Goal: Check status: Check status

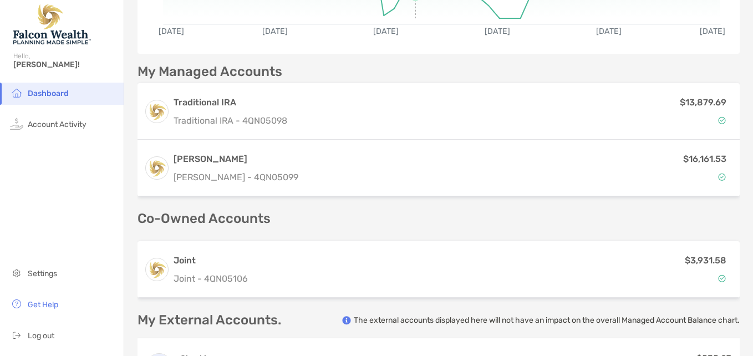
scroll to position [225, 0]
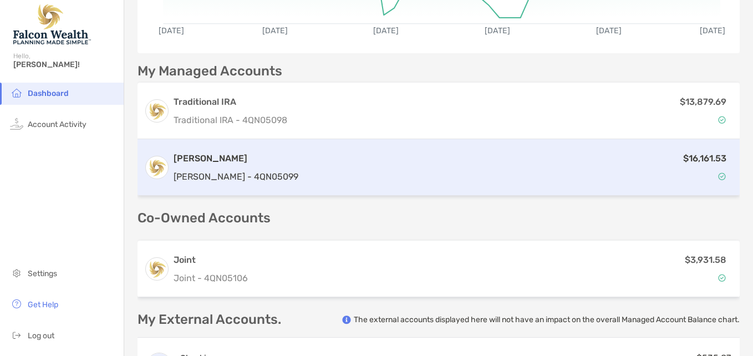
click at [396, 157] on div "$16,161.53" at bounding box center [518, 167] width 430 height 32
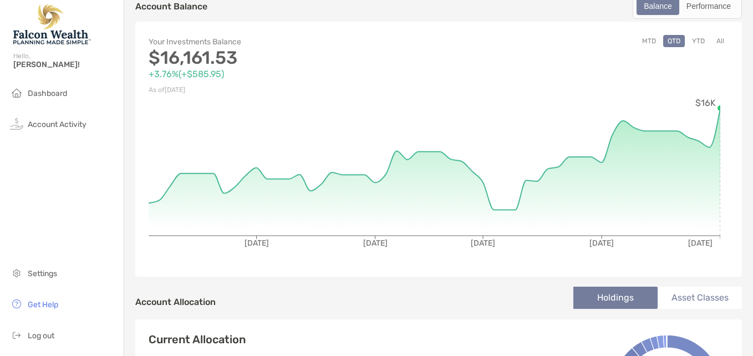
scroll to position [19, 0]
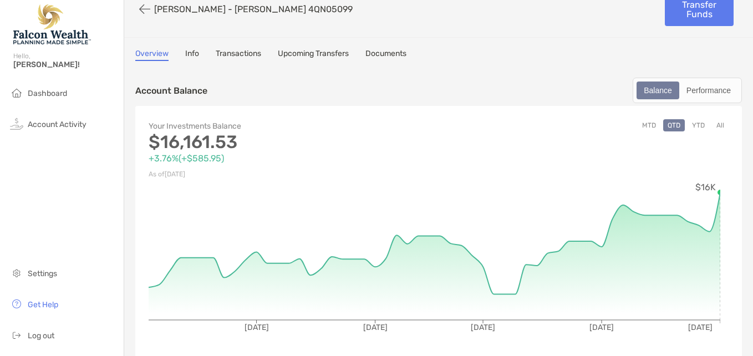
click at [243, 52] on link "Transactions" at bounding box center [238, 55] width 45 height 12
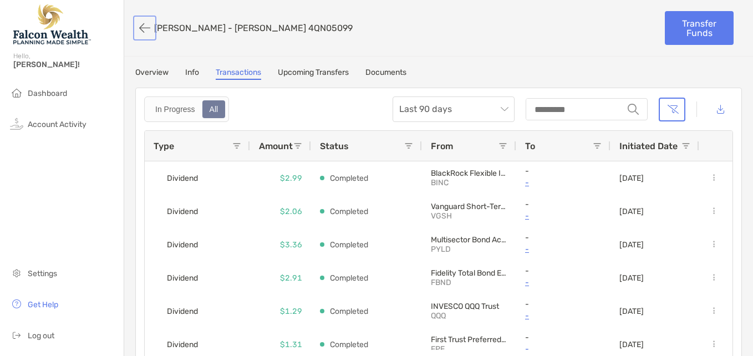
click at [145, 26] on button "button" at bounding box center [144, 28] width 19 height 21
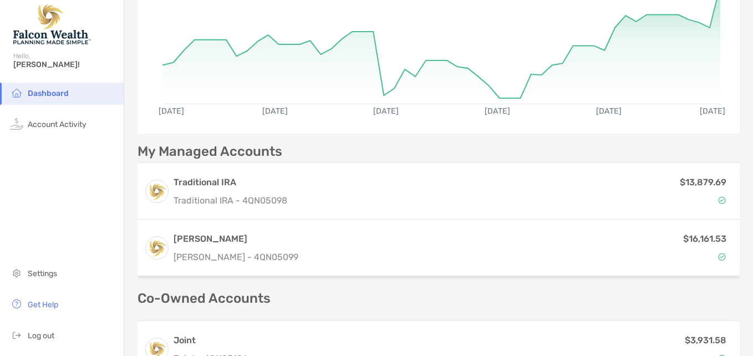
scroll to position [154, 0]
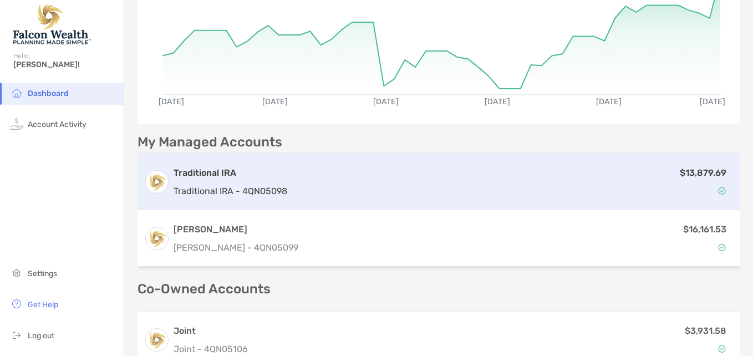
click at [420, 174] on div "$13,879.69" at bounding box center [513, 182] width 442 height 32
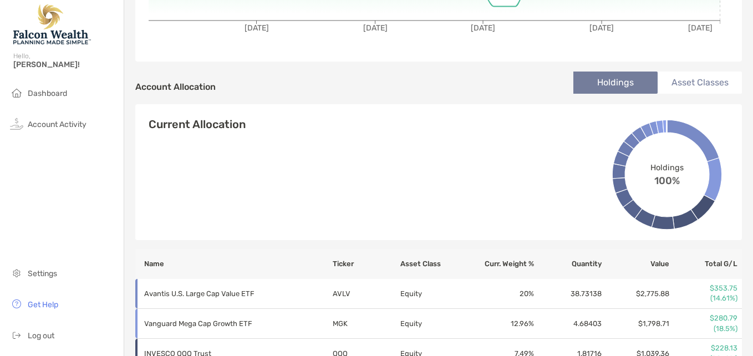
scroll to position [196, 0]
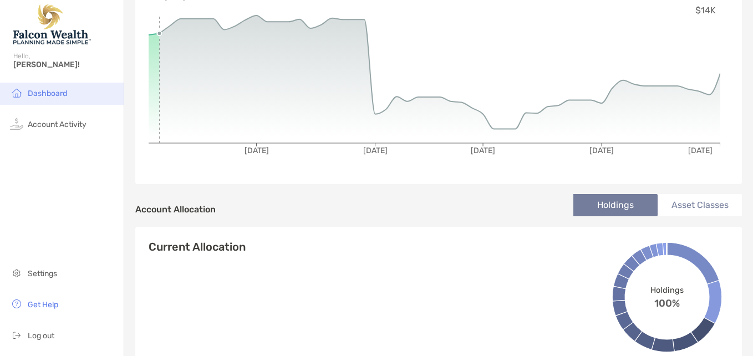
click at [63, 92] on span "Dashboard" at bounding box center [47, 93] width 39 height 9
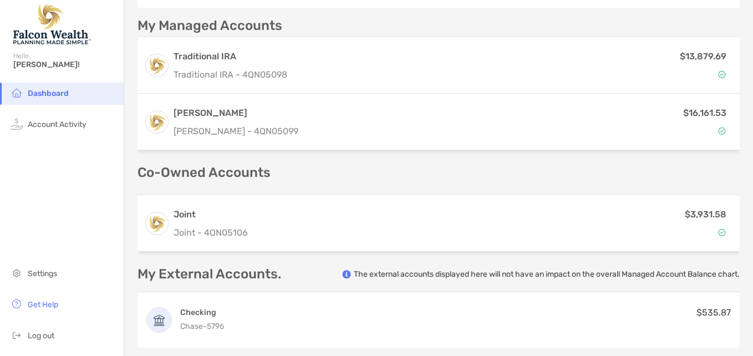
scroll to position [271, 0]
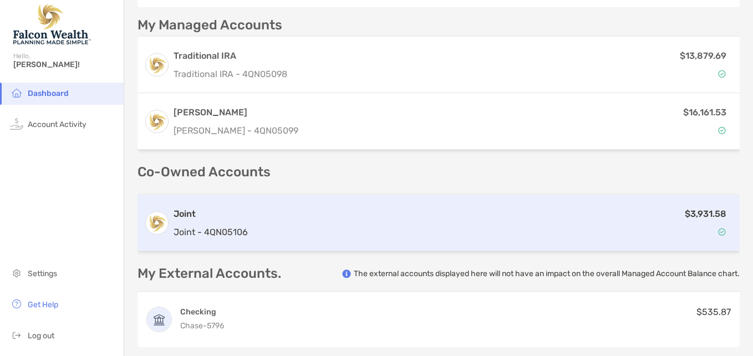
click at [422, 231] on div "$3,931.58" at bounding box center [492, 223] width 481 height 32
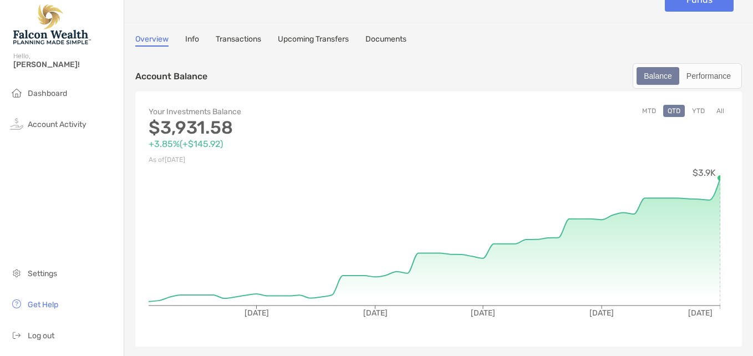
scroll to position [33, 0]
click at [242, 37] on link "Transactions" at bounding box center [238, 41] width 45 height 12
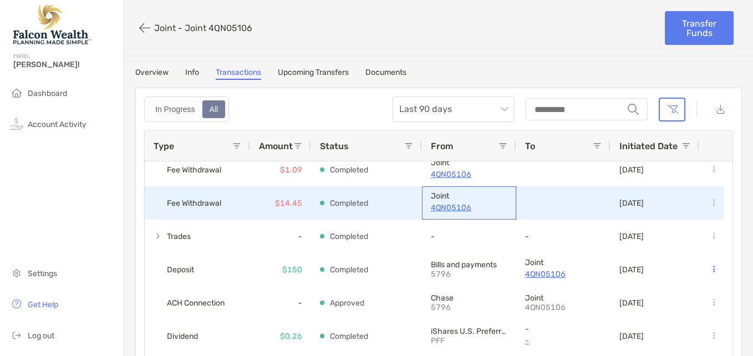
click at [435, 209] on p "4QN05106" at bounding box center [469, 208] width 77 height 14
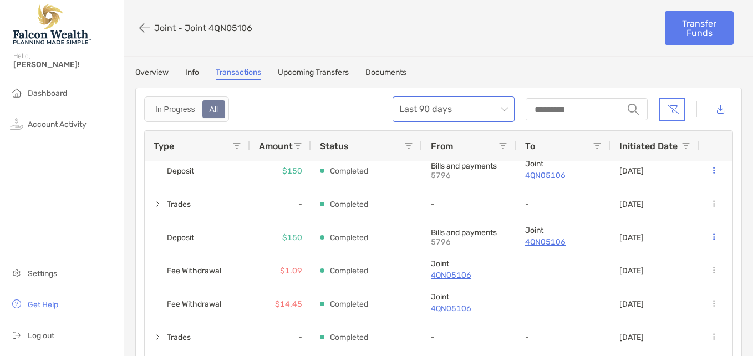
click at [393, 121] on div "Last 90 days" at bounding box center [454, 110] width 122 height 26
click at [193, 72] on link "Info" at bounding box center [192, 74] width 14 height 12
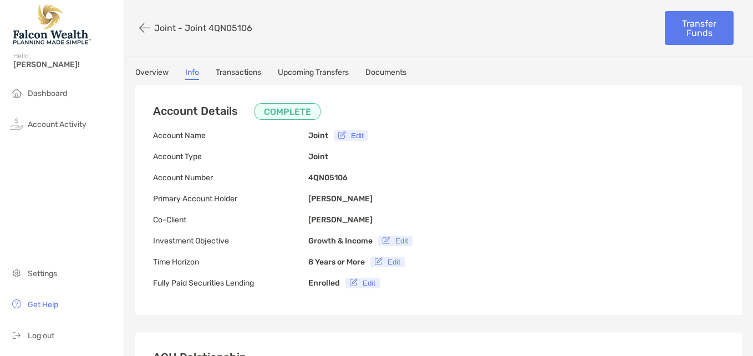
click at [157, 74] on link "Overview" at bounding box center [151, 74] width 33 height 12
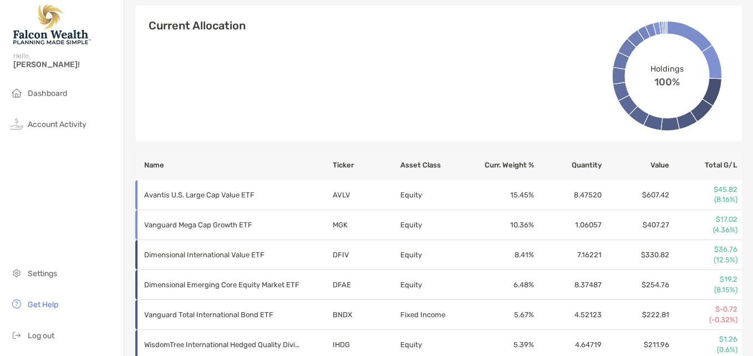
scroll to position [418, 0]
